Goal: Complete application form: Complete application form

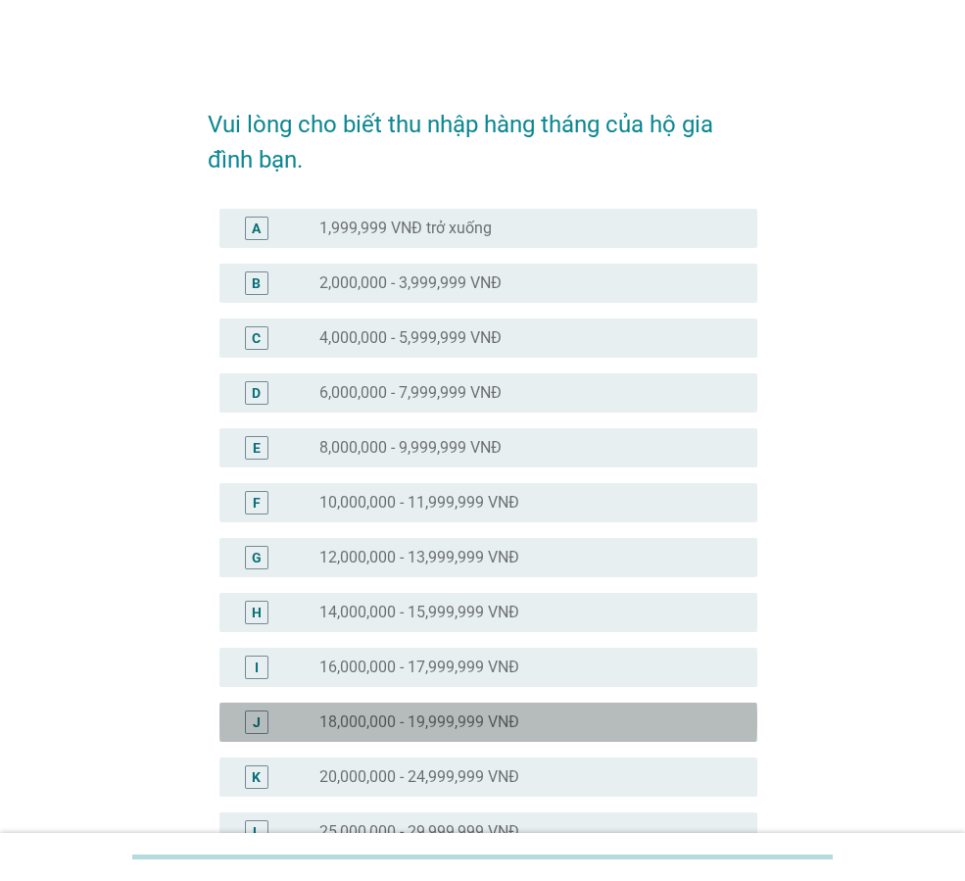
click at [525, 718] on div "radio_button_unchecked 18,000,000 - 19,999,999 VNĐ" at bounding box center [522, 722] width 407 height 20
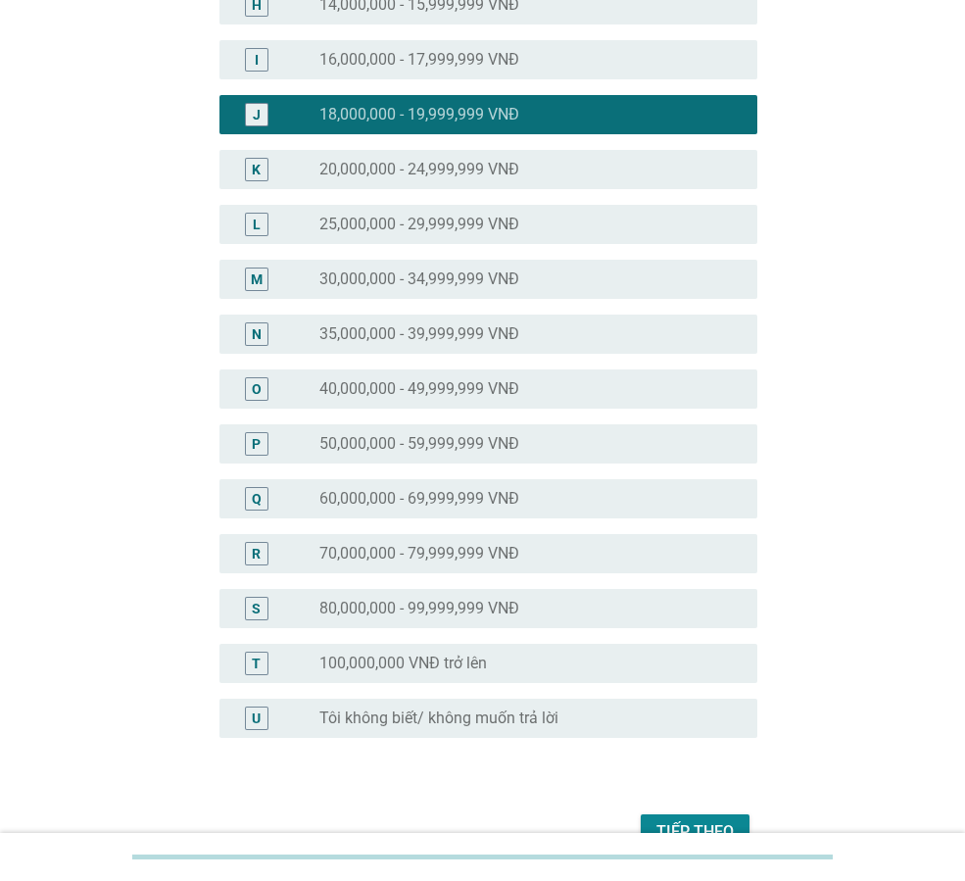
scroll to position [716, 0]
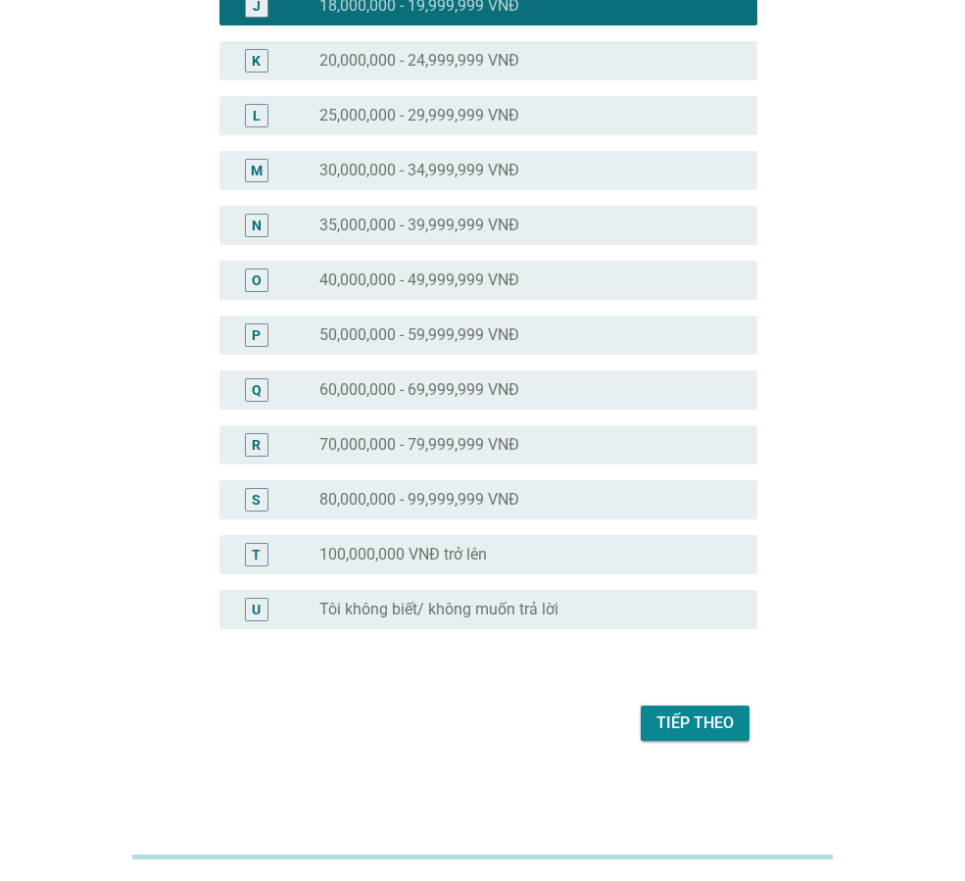
click at [653, 723] on button "Tiếp theo" at bounding box center [695, 722] width 109 height 35
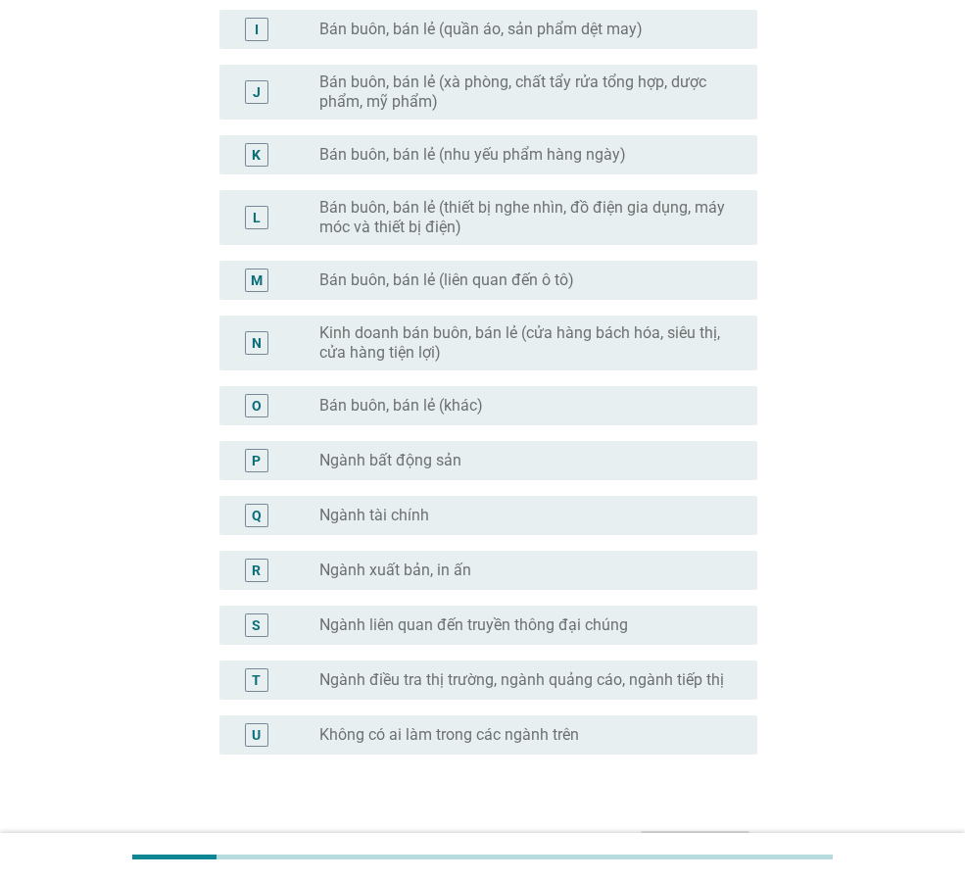
scroll to position [830, 0]
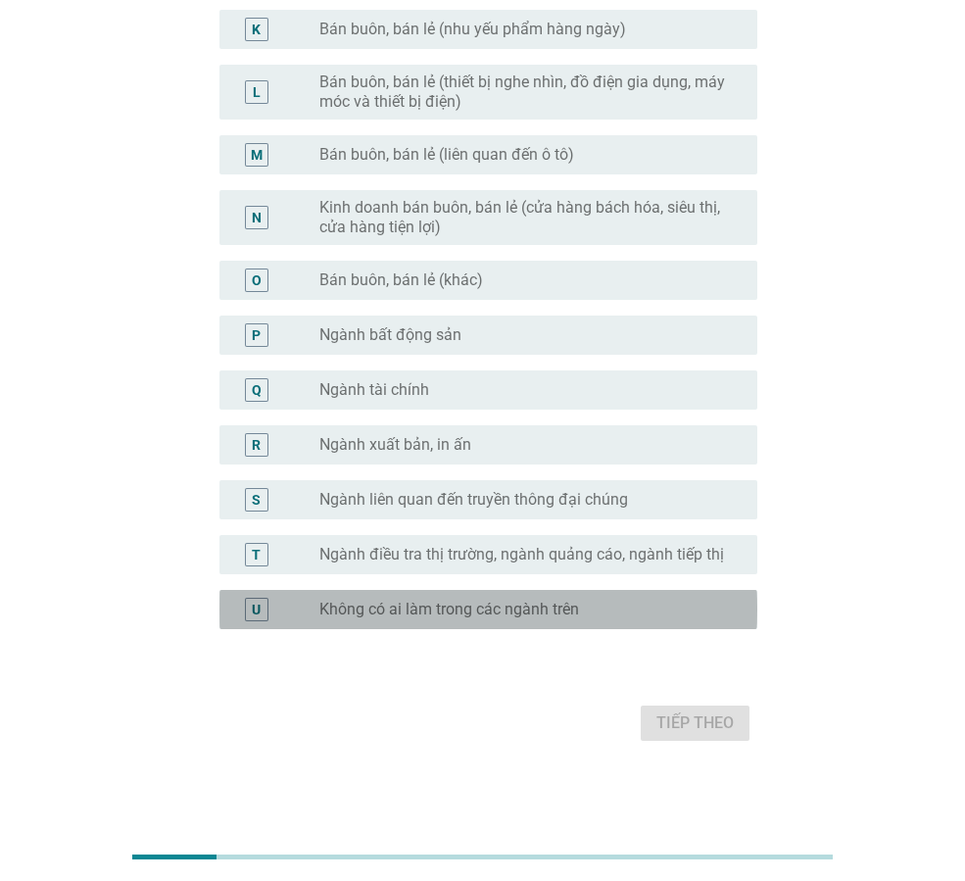
click at [532, 623] on div "U radio_button_unchecked Không có ai làm trong các ngành trên" at bounding box center [488, 609] width 538 height 39
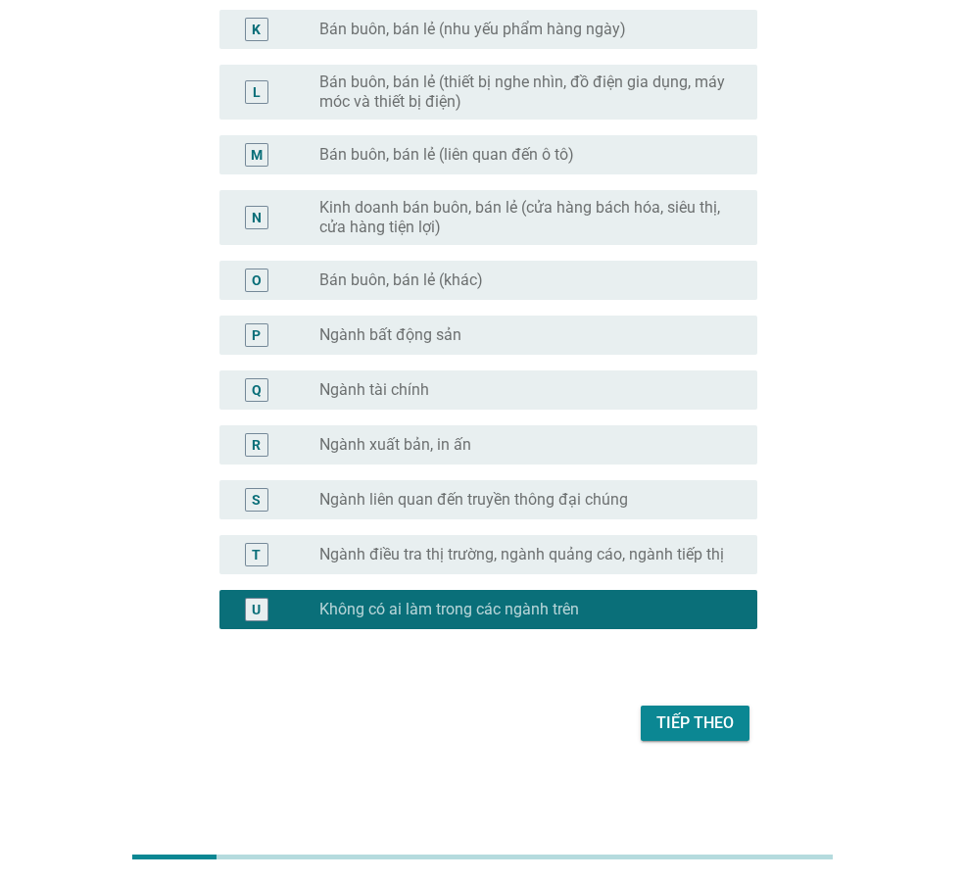
click at [699, 749] on div "Bạn hoặc bất kỳ thành viên nào trong gia đình bạn có làm trong những lĩnh vực n…" at bounding box center [482, 2] width 581 height 1521
click at [710, 717] on div "Tiếp theo" at bounding box center [695, 723] width 77 height 24
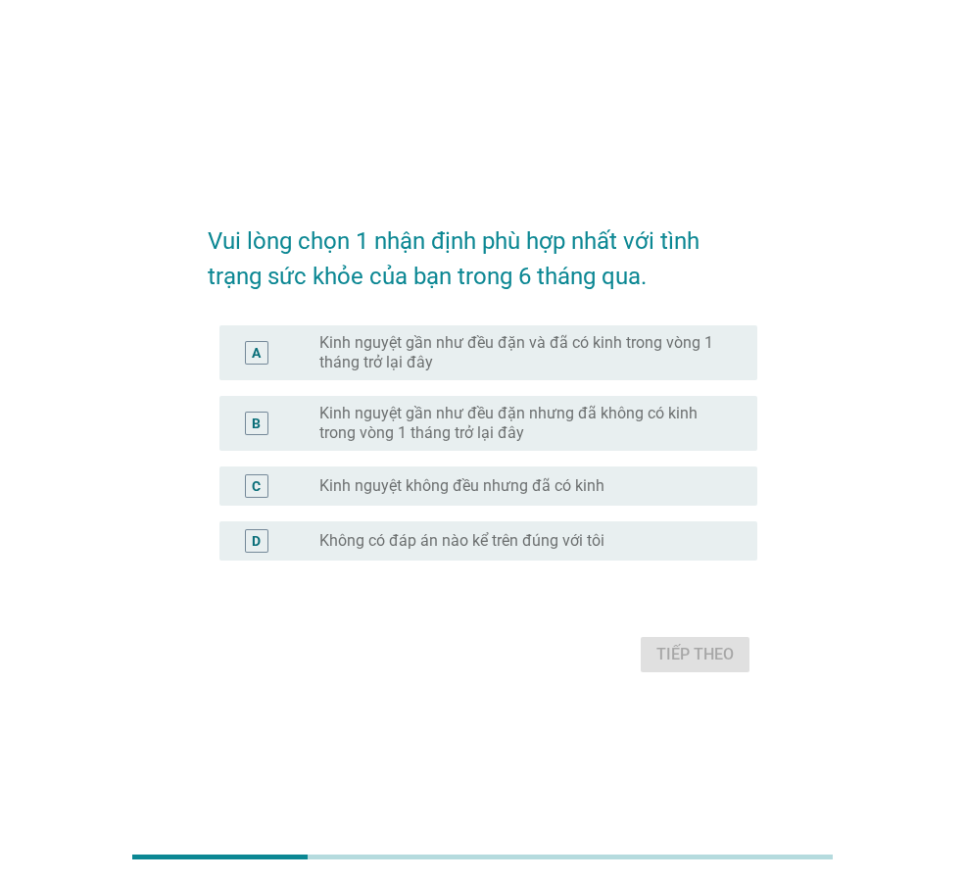
click at [649, 348] on label "Kinh nguyệt gần như đều đặn và đã có kinh trong vòng 1 tháng trở lại đây" at bounding box center [522, 352] width 407 height 39
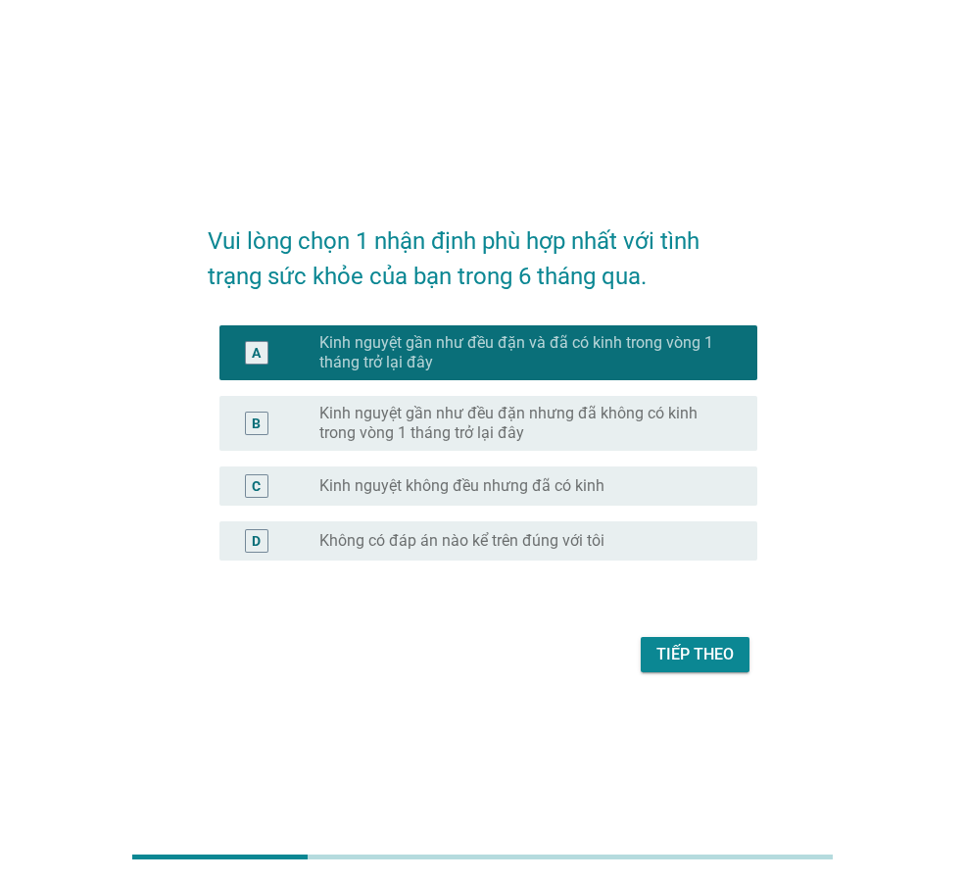
click at [688, 663] on div "Tiếp theo" at bounding box center [695, 655] width 77 height 24
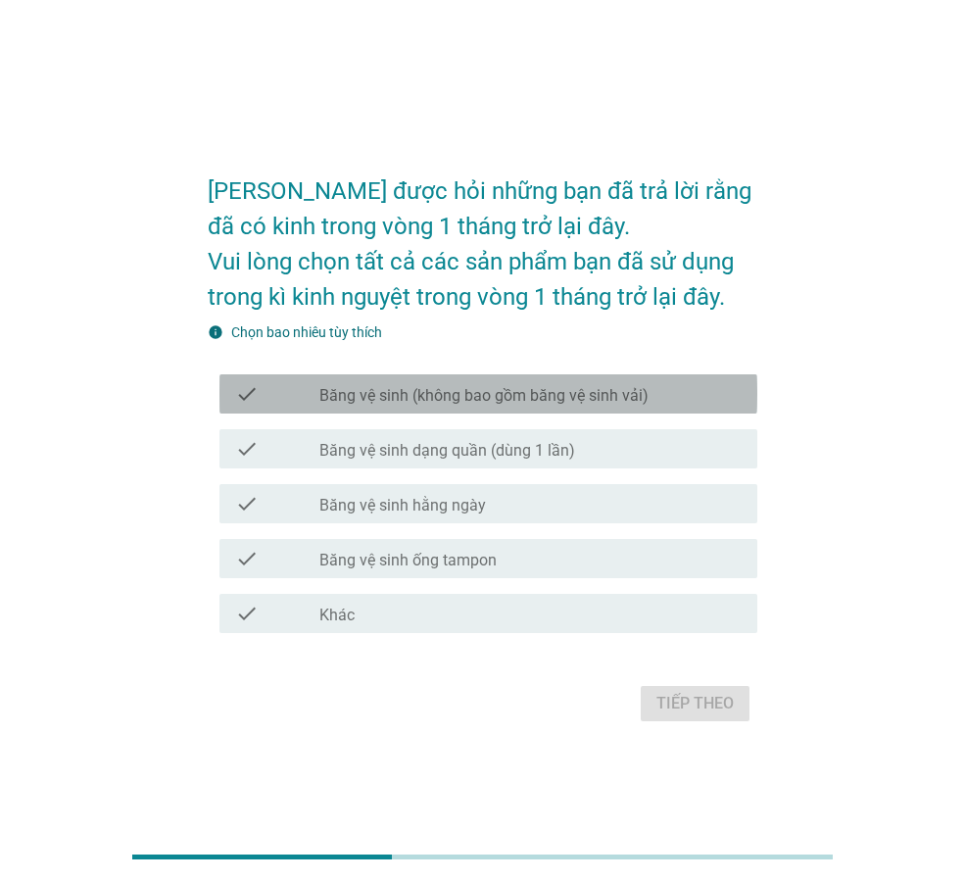
click at [601, 403] on label "Băng vệ sinh (không bao gồm băng vệ sinh vải)" at bounding box center [483, 396] width 329 height 20
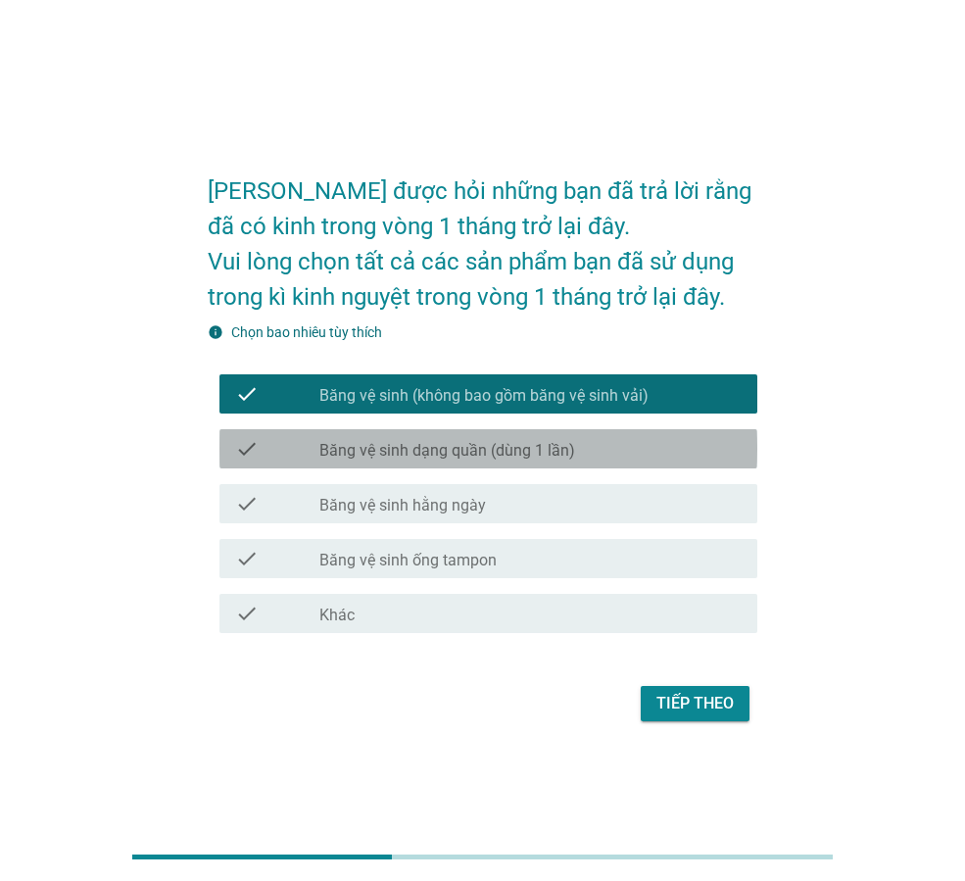
click at [577, 442] on div "check_box_outline_blank Băng vệ sinh dạng quần (dùng 1 lần)" at bounding box center [530, 449] width 422 height 24
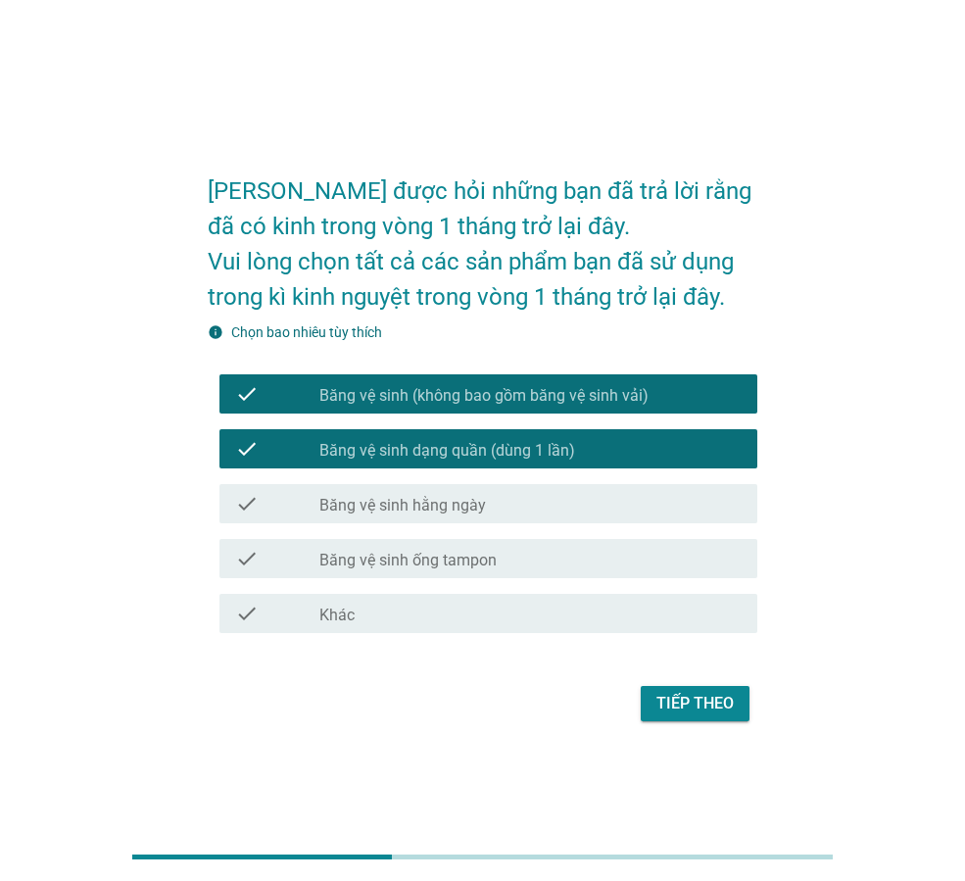
click at [577, 491] on div "check check_box_outline_blank Băng vệ sinh hằng ngày" at bounding box center [488, 503] width 538 height 39
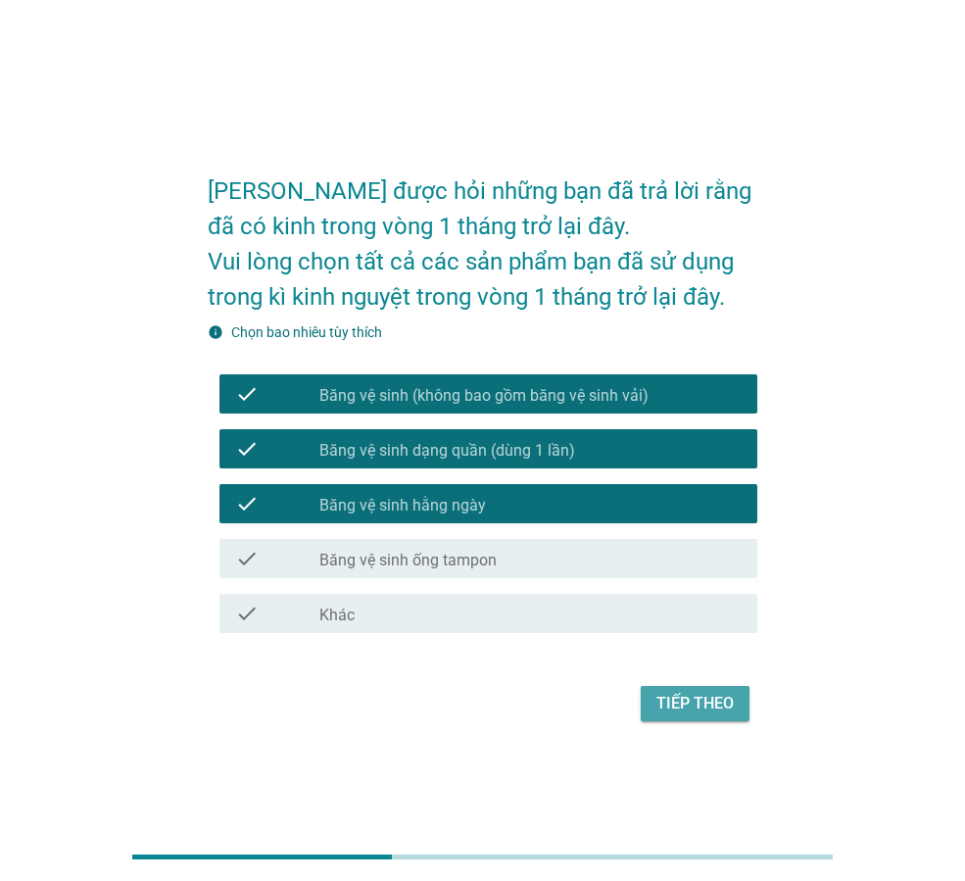
click at [718, 703] on div "Tiếp theo" at bounding box center [695, 704] width 77 height 24
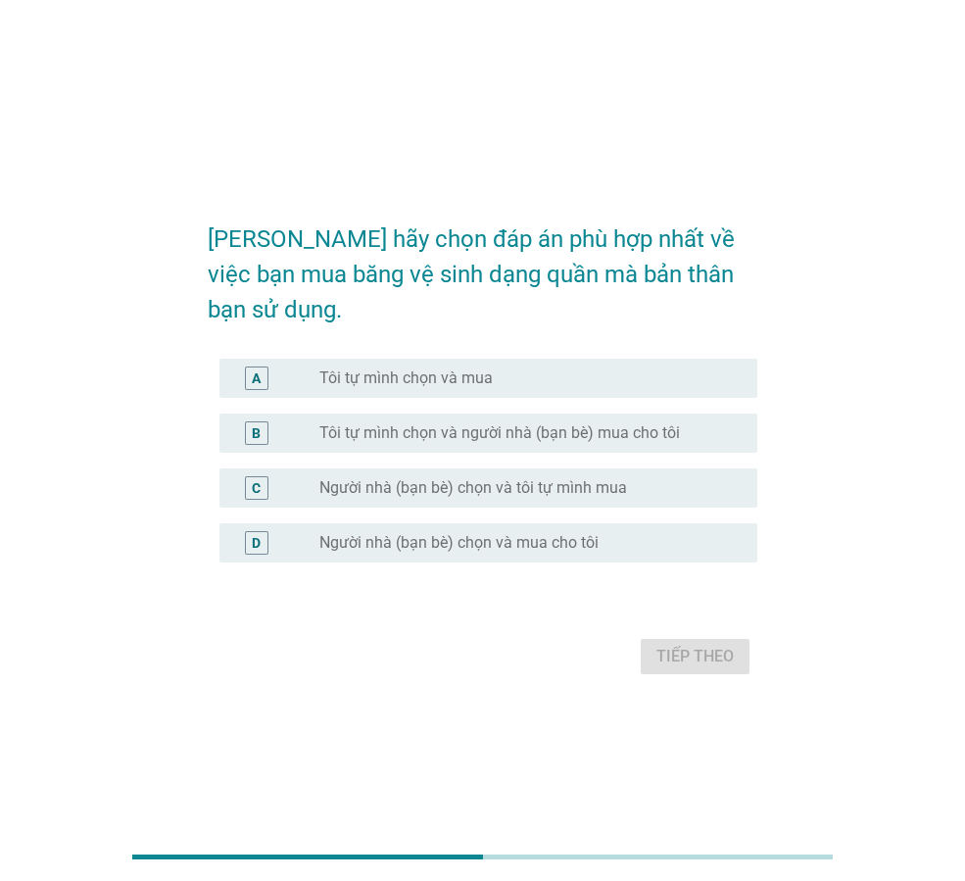
click at [596, 368] on div "radio_button_unchecked Tôi tự mình chọn và mua" at bounding box center [522, 378] width 407 height 20
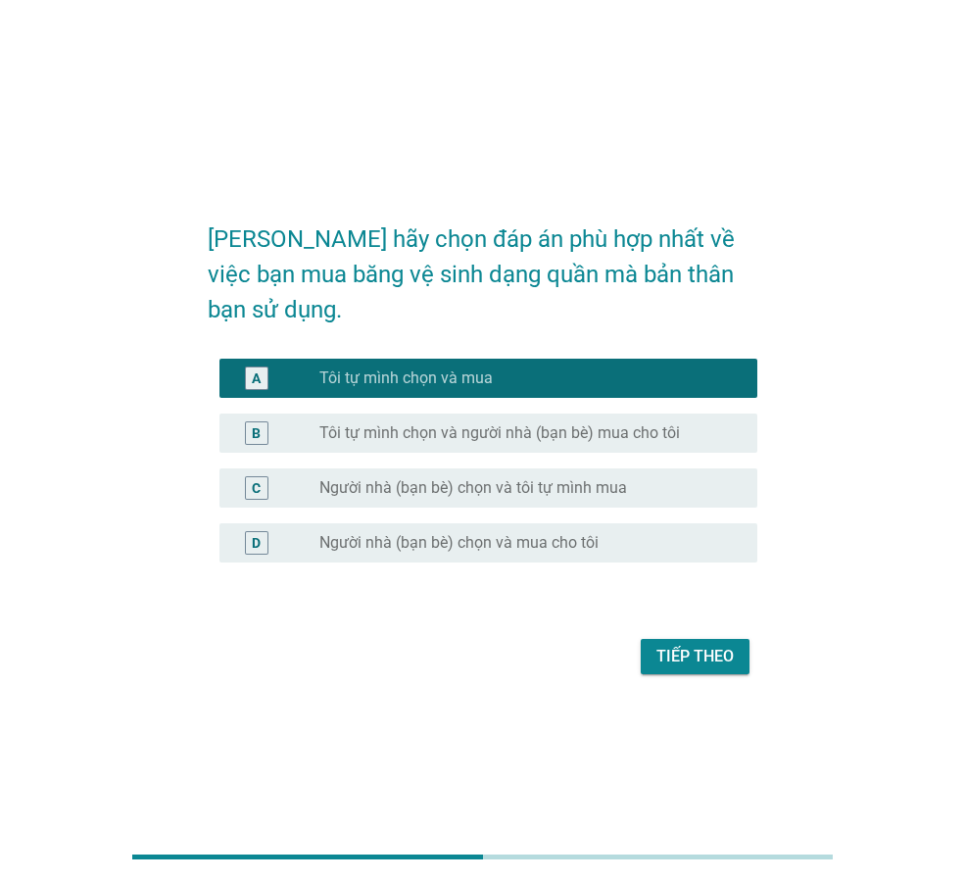
click at [727, 639] on button "Tiếp theo" at bounding box center [695, 656] width 109 height 35
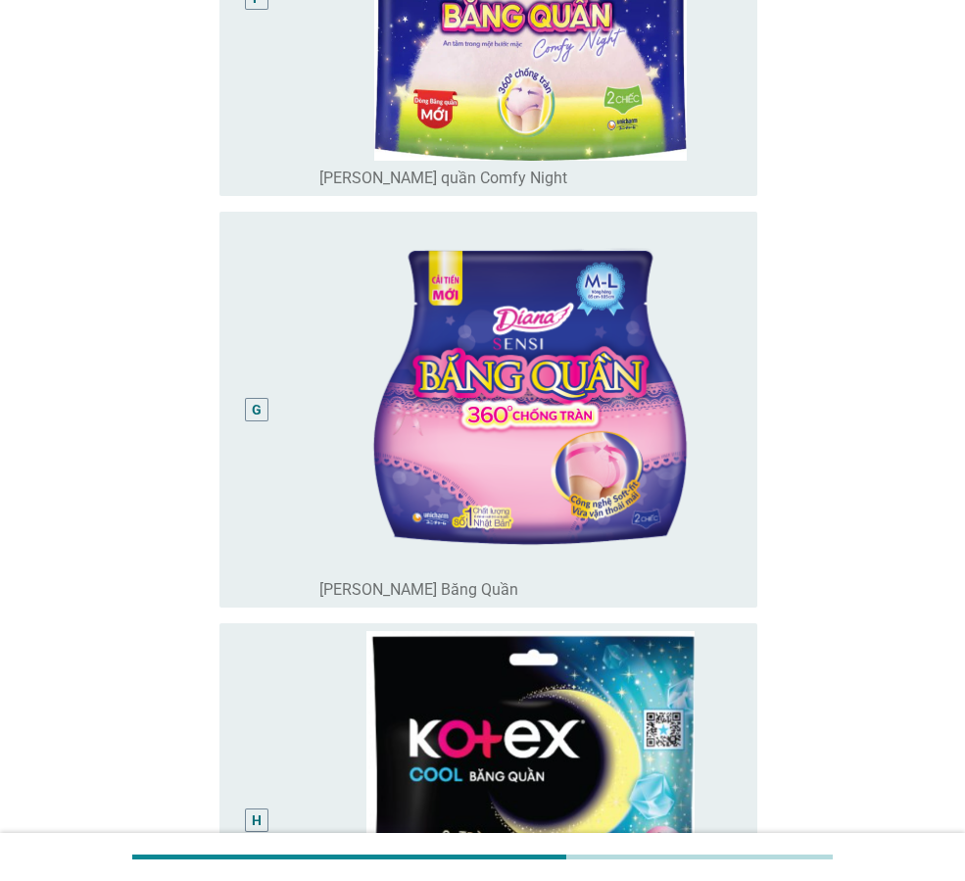
scroll to position [2548, 0]
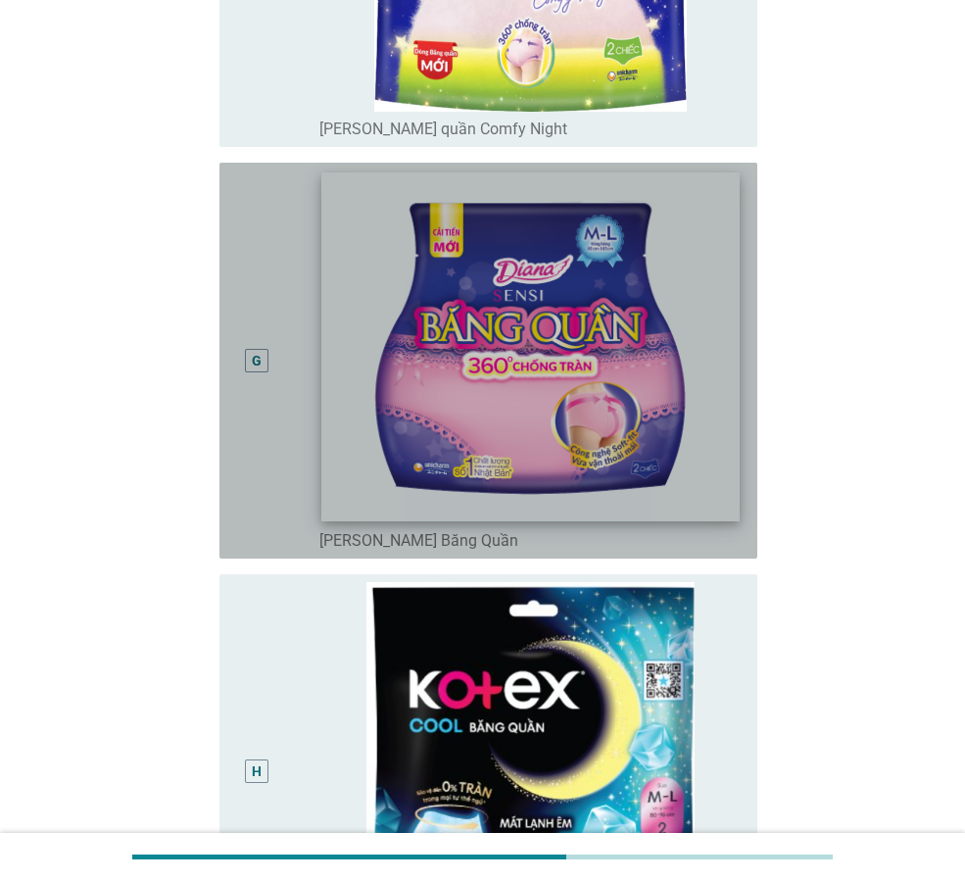
click at [541, 383] on img at bounding box center [529, 346] width 417 height 349
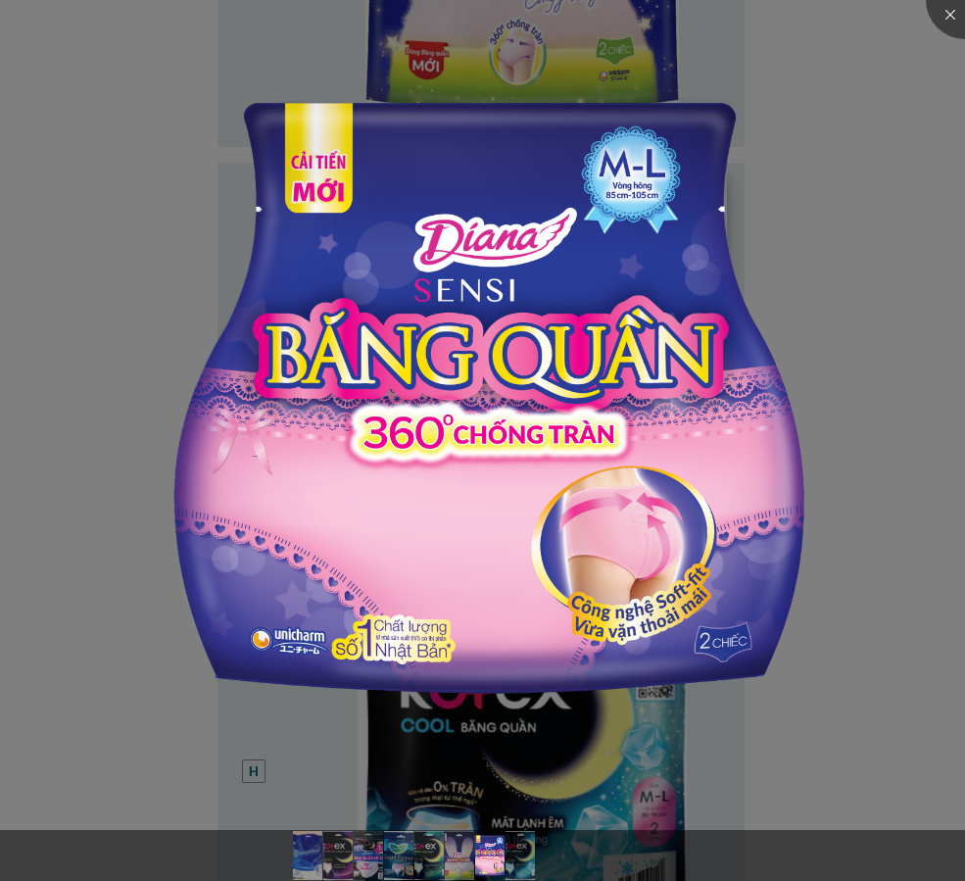
scroll to position [2842, 0]
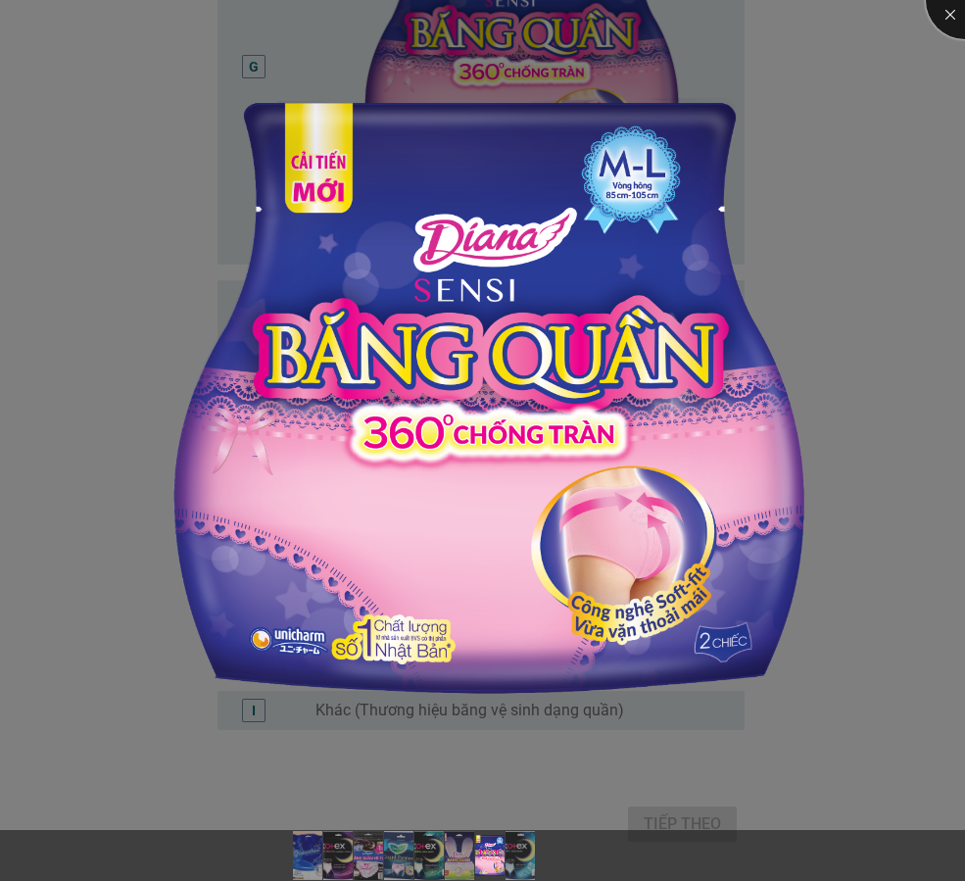
click at [940, 23] on div at bounding box center [965, 0] width 78 height 78
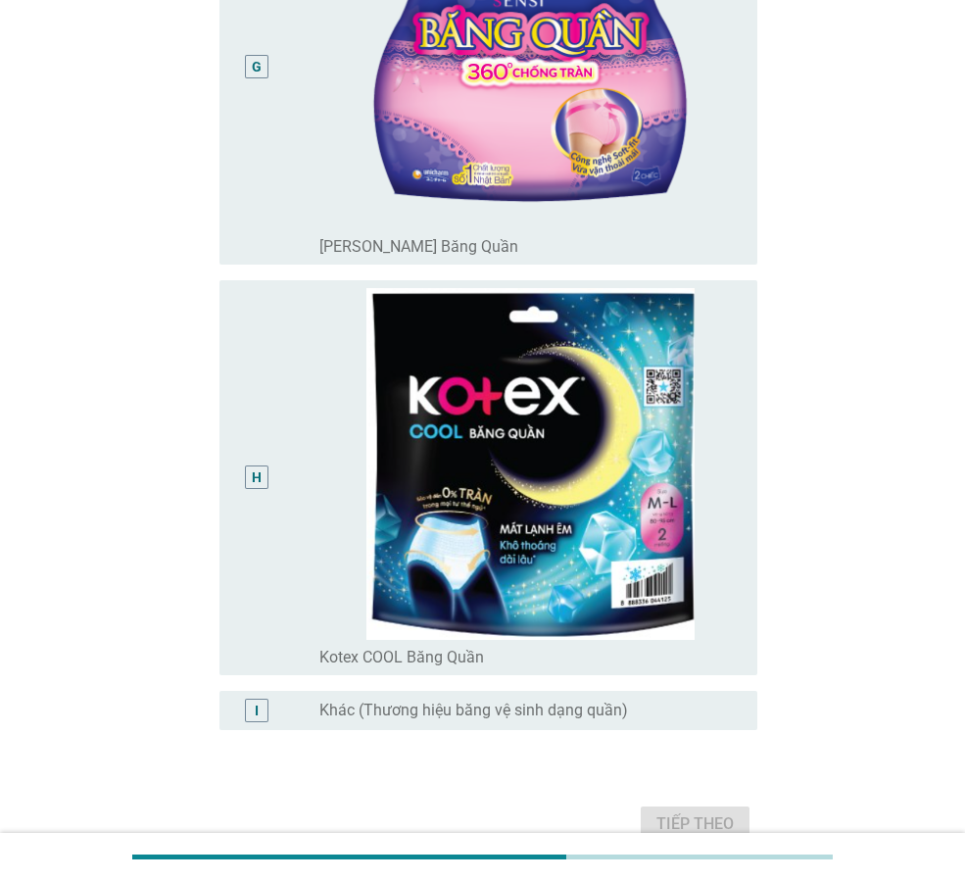
click at [259, 71] on div "G" at bounding box center [257, 66] width 10 height 21
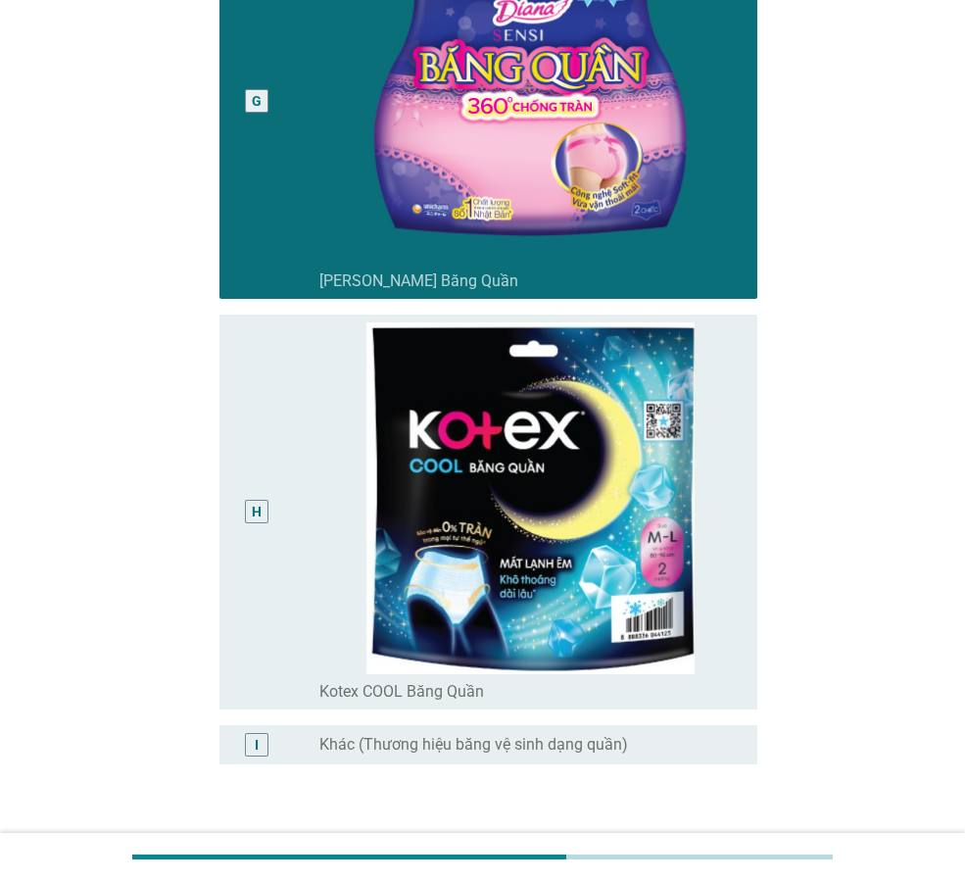
scroll to position [2943, 0]
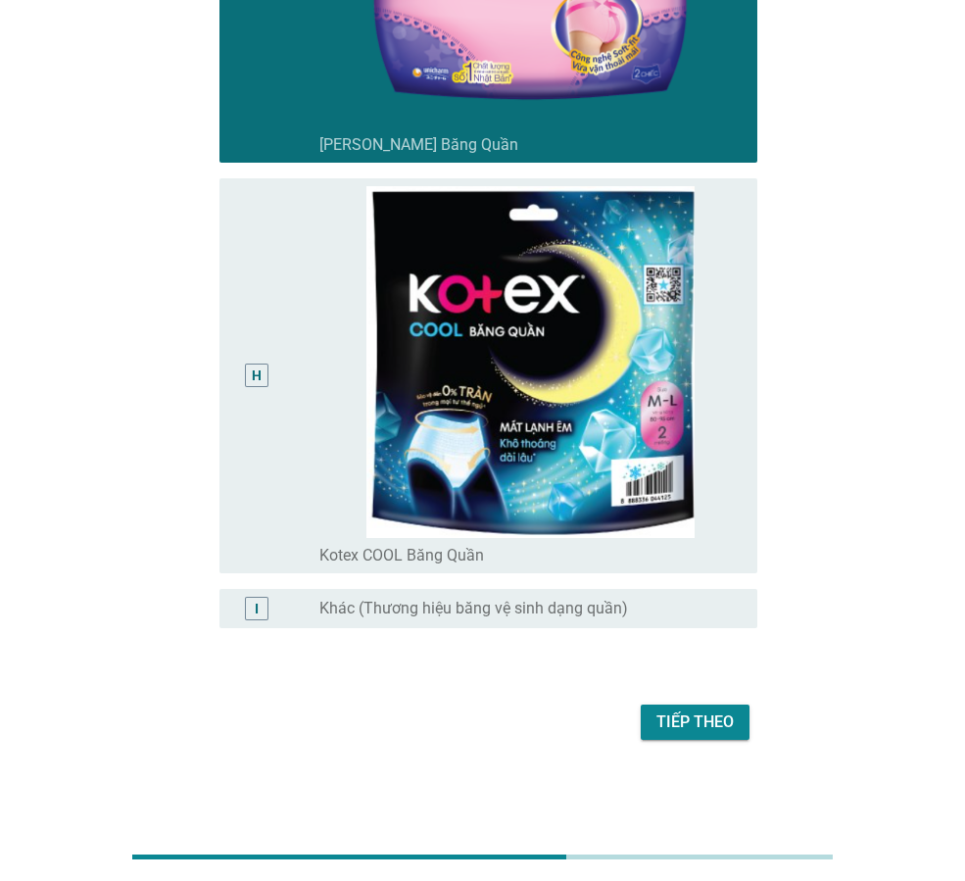
click at [704, 729] on div "Tiếp theo" at bounding box center [695, 722] width 77 height 24
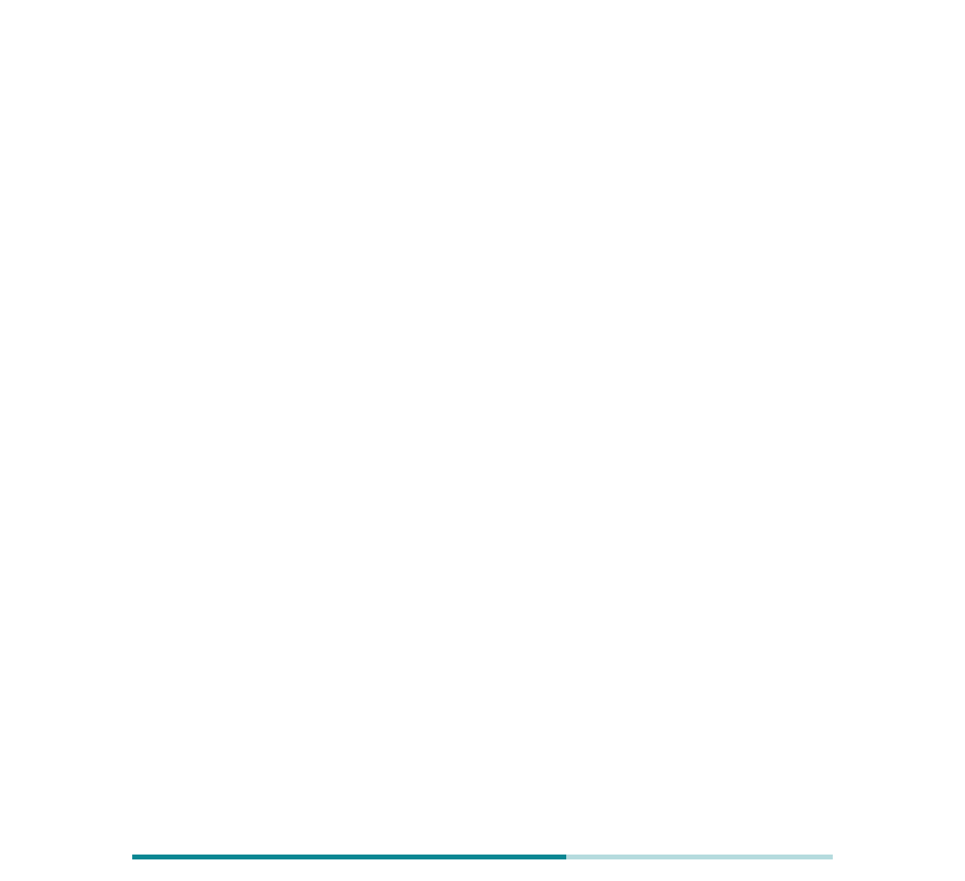
scroll to position [0, 0]
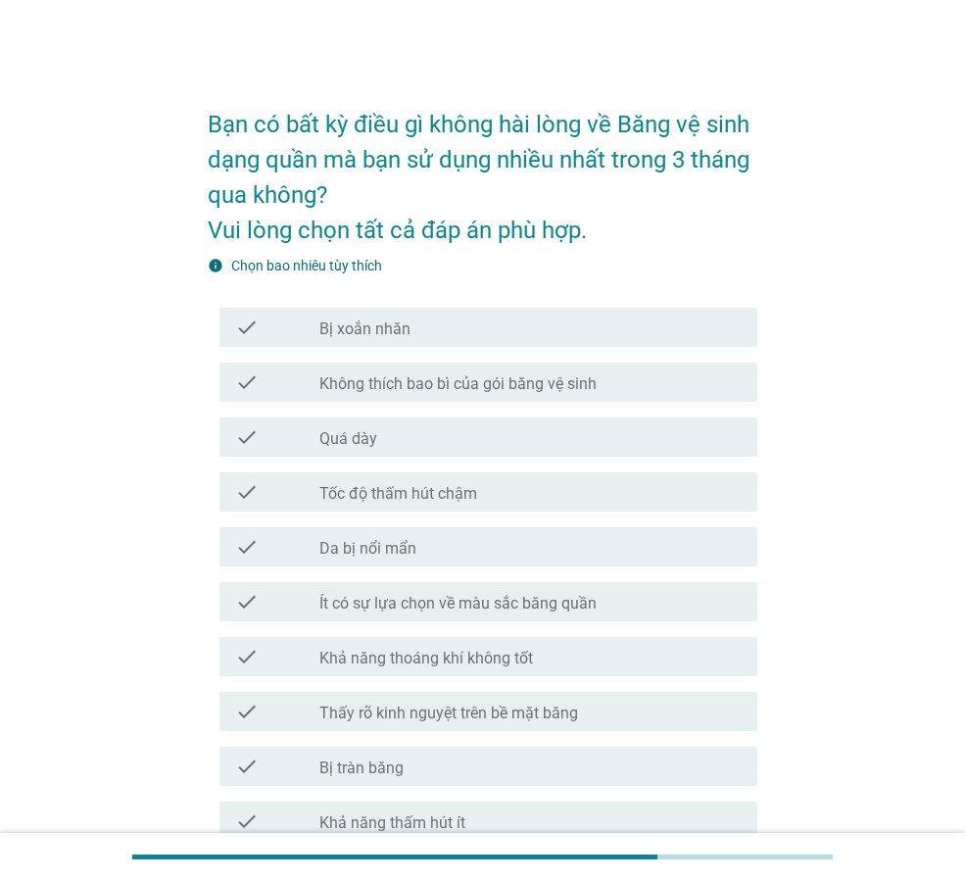
click at [658, 440] on div "check_box_outline_blank Quá dày" at bounding box center [530, 437] width 422 height 24
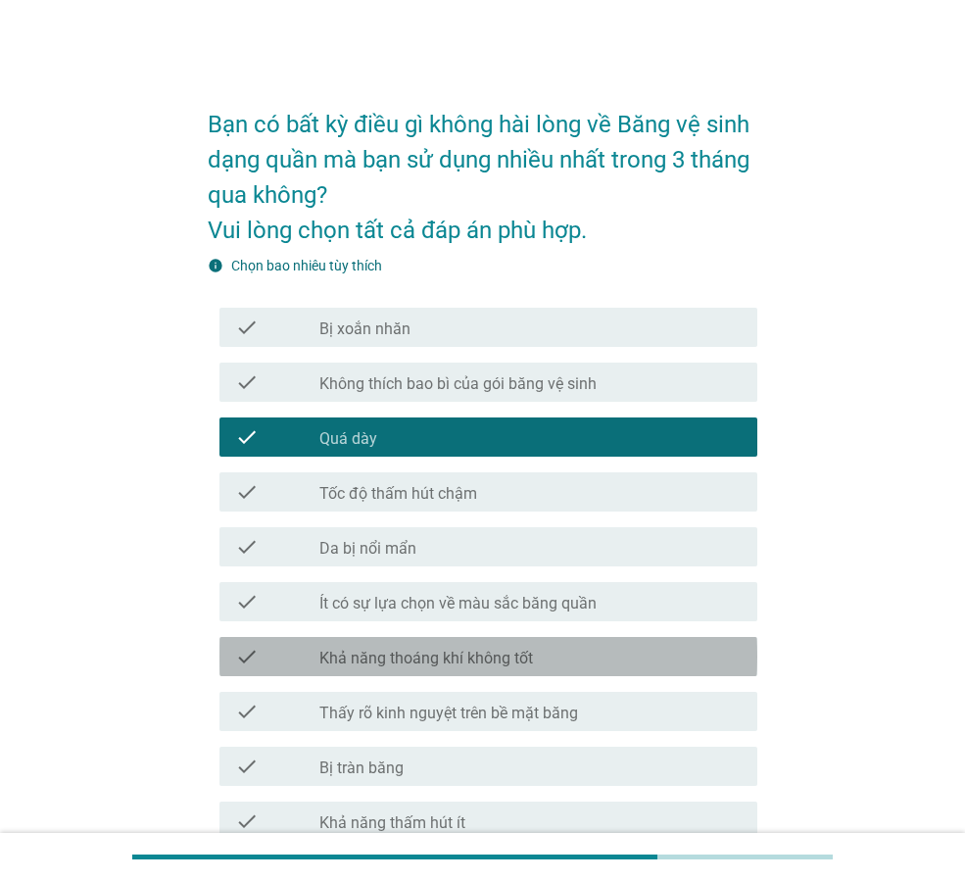
click at [619, 659] on div "check_box_outline_blank Khả năng thoáng khí không tốt" at bounding box center [530, 657] width 422 height 24
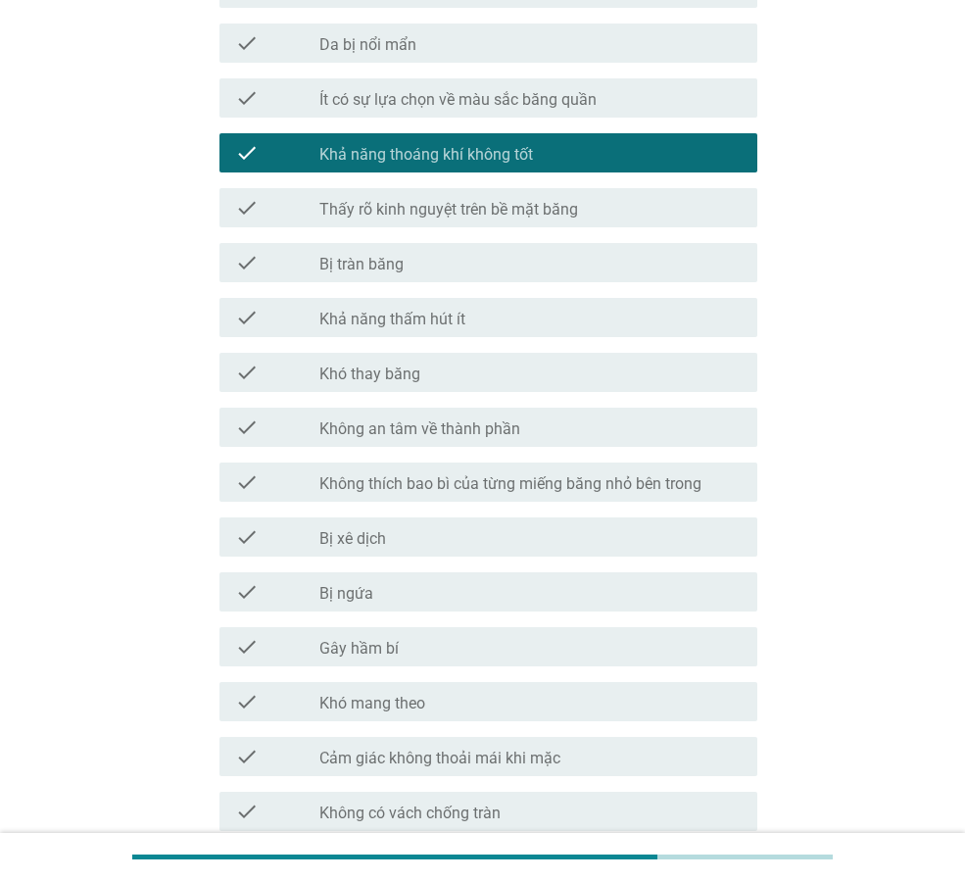
scroll to position [588, 0]
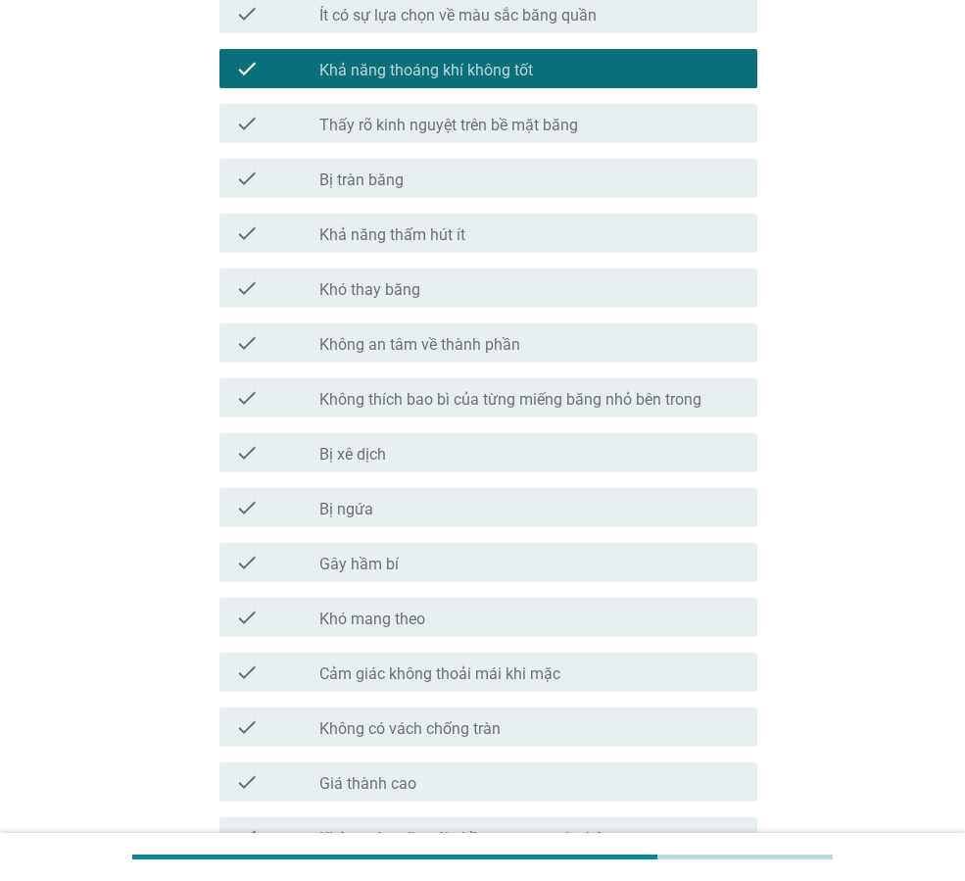
click at [582, 580] on div "check check_box_outline_blank Gây hầm bí" at bounding box center [488, 562] width 538 height 39
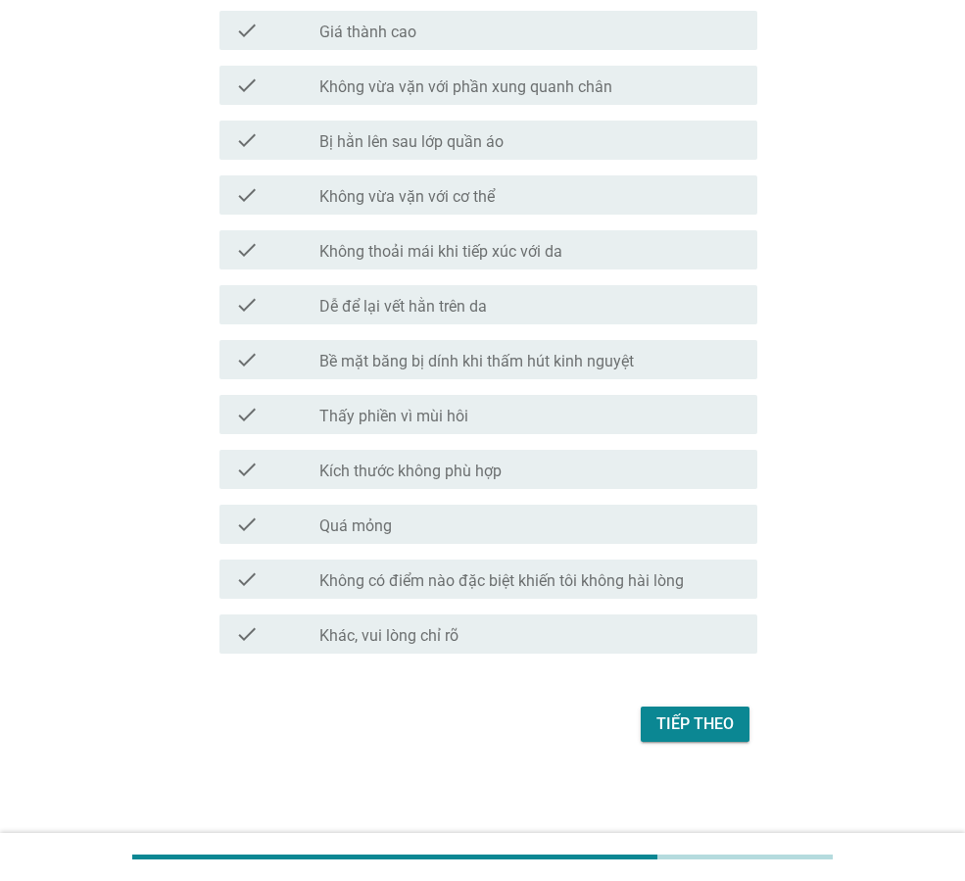
scroll to position [1340, 0]
click at [693, 716] on div "Tiếp theo" at bounding box center [695, 723] width 77 height 24
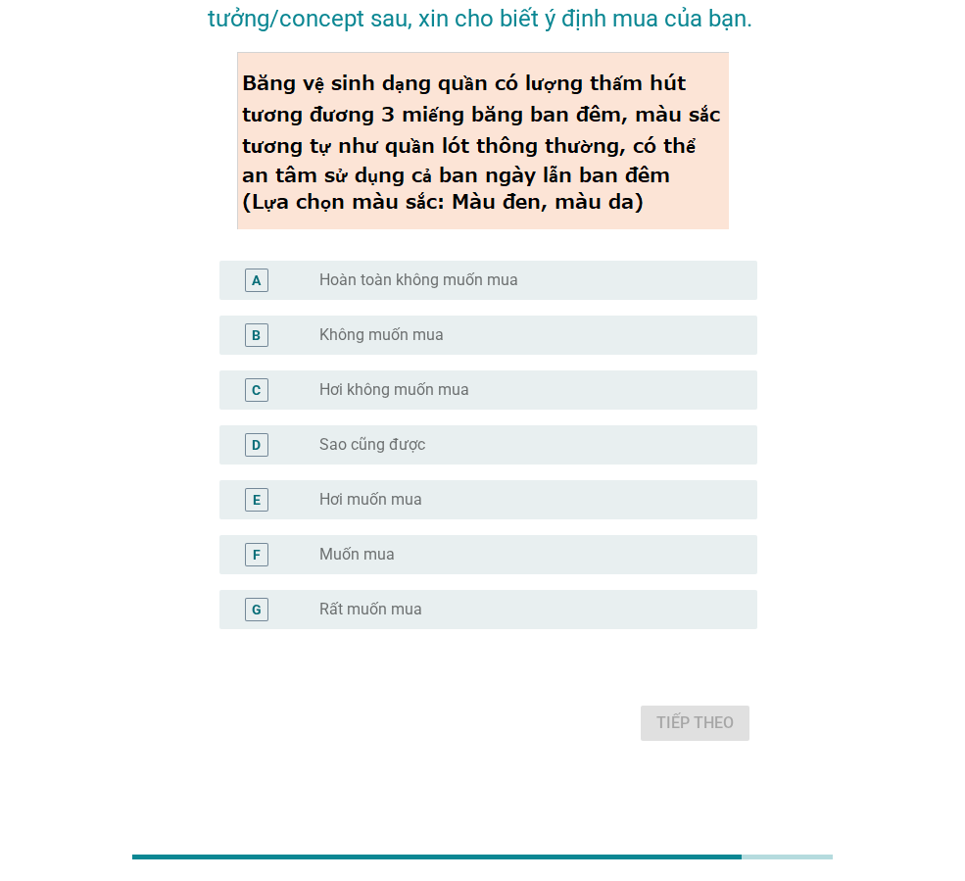
scroll to position [0, 0]
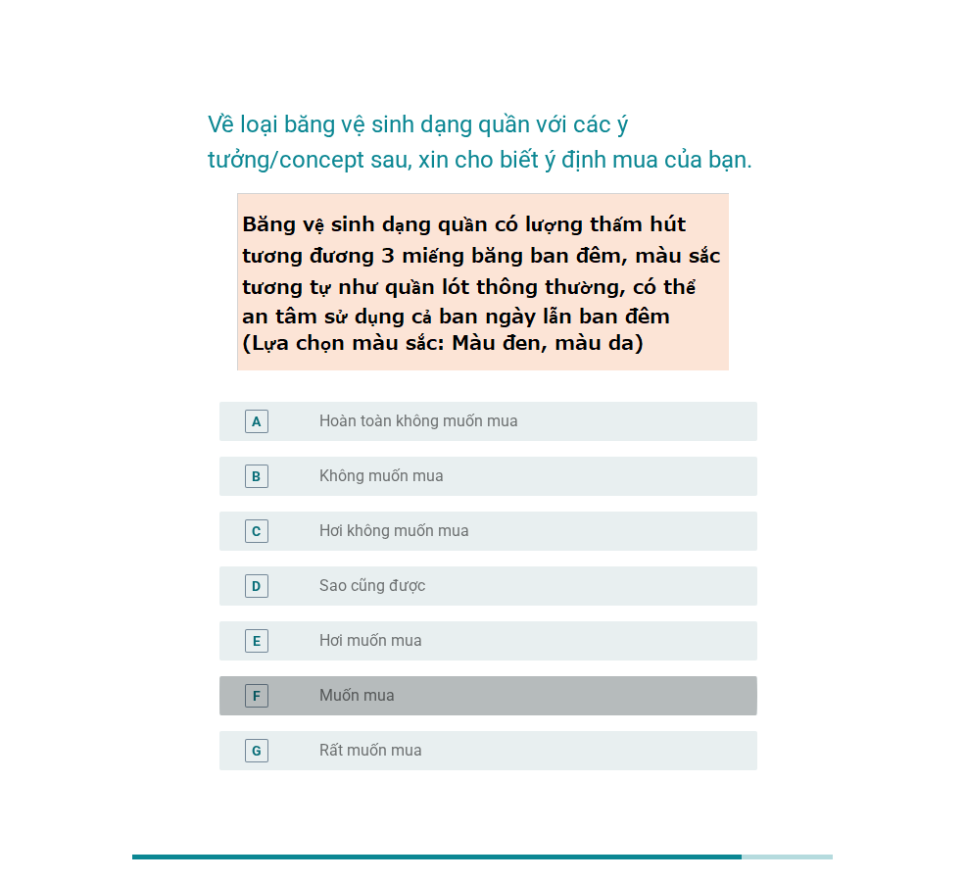
click at [481, 696] on div "radio_button_unchecked Muốn mua" at bounding box center [522, 696] width 407 height 20
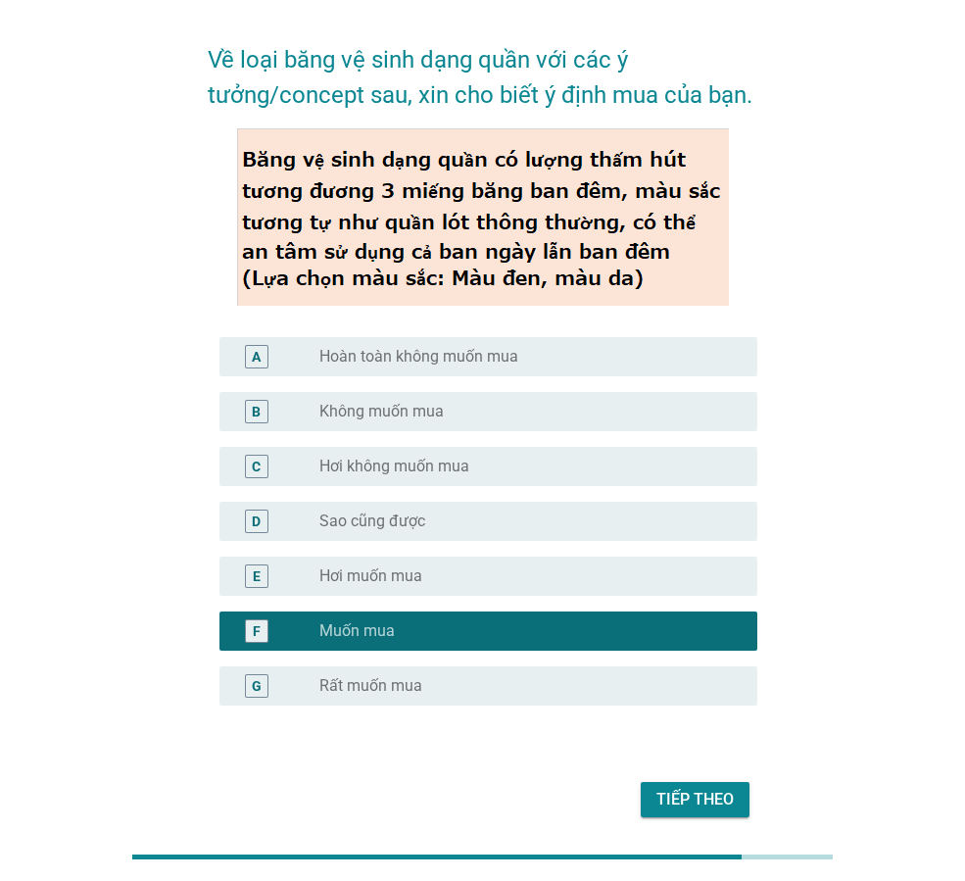
scroll to position [141, 0]
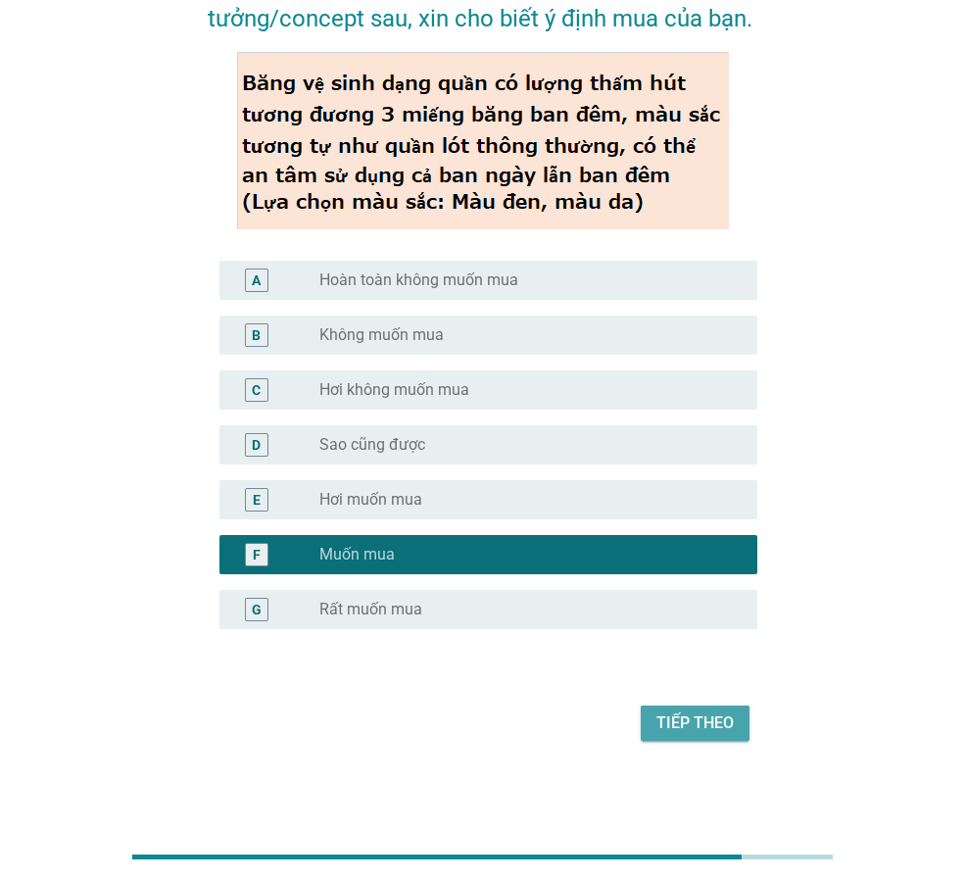
click at [684, 719] on div "Tiếp theo" at bounding box center [695, 723] width 77 height 24
